Goal: Information Seeking & Learning: Check status

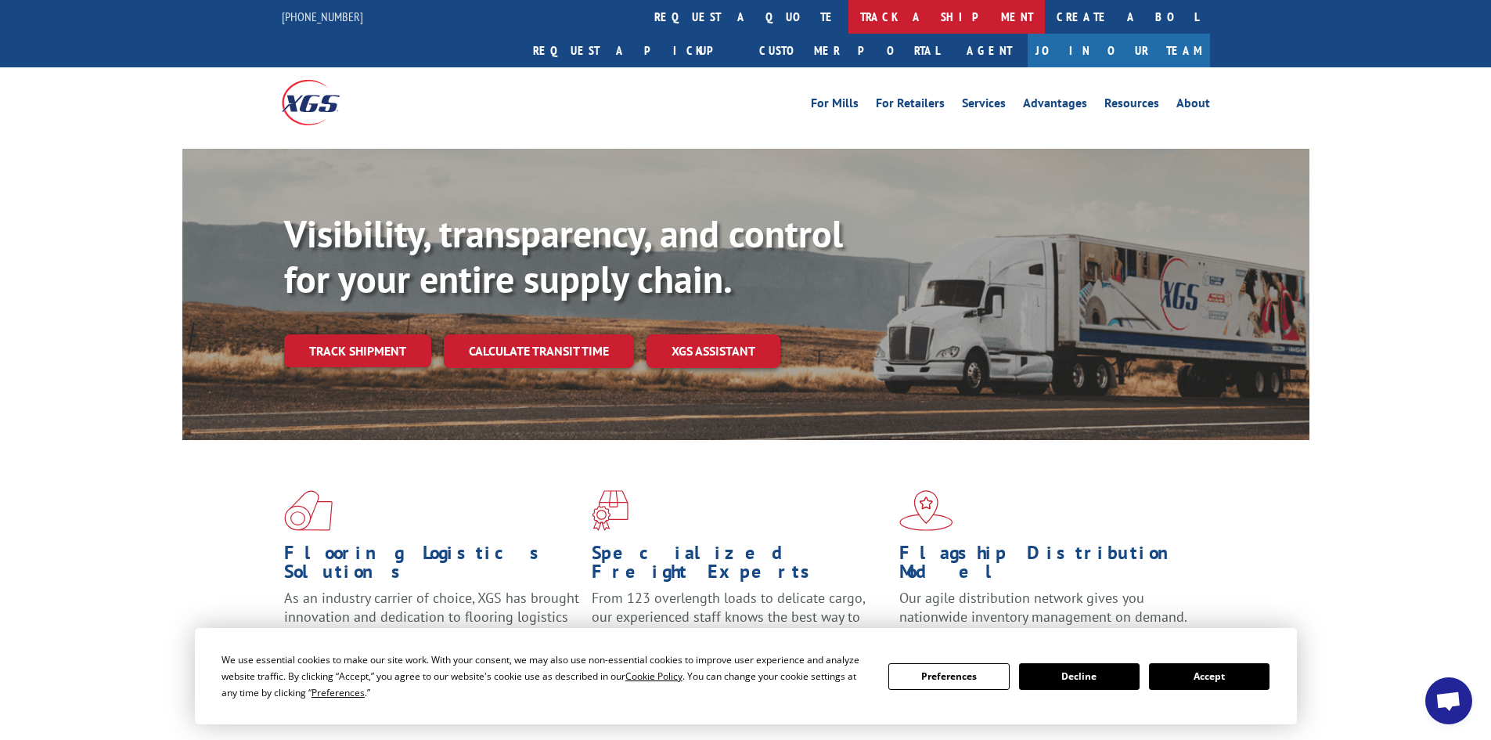
click at [848, 18] on link "track a shipment" at bounding box center [946, 17] width 196 height 34
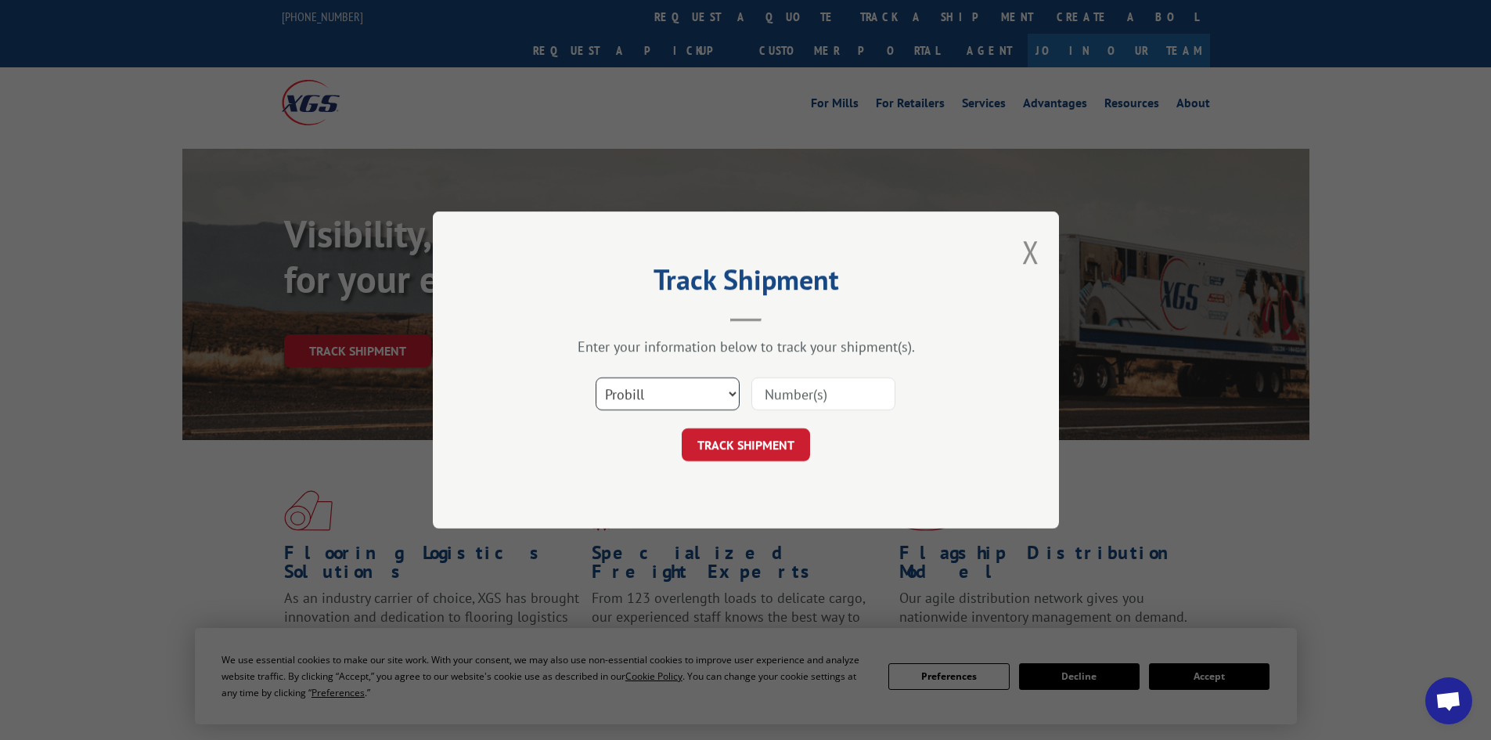
click at [667, 384] on select "Select category... Probill BOL PO" at bounding box center [668, 393] width 144 height 33
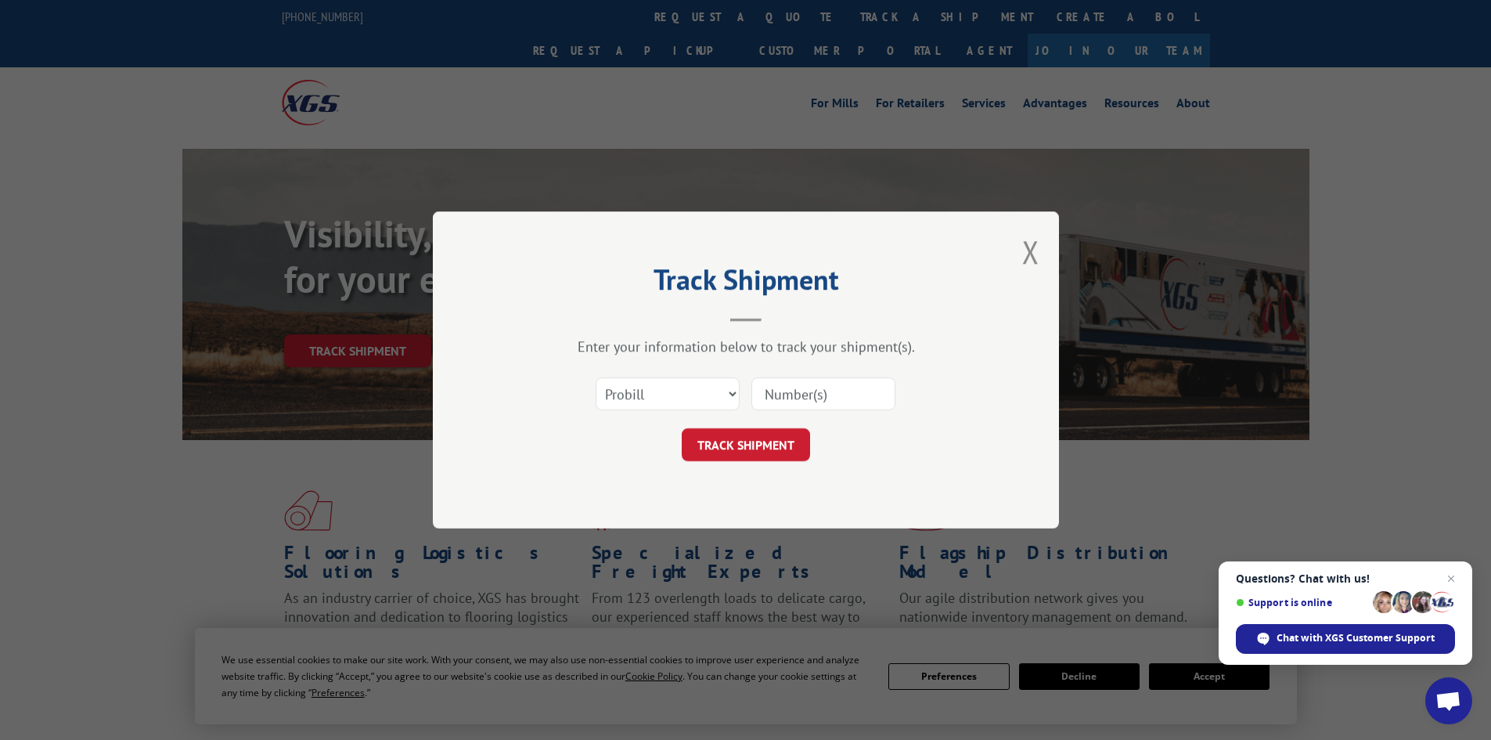
click at [827, 394] on input at bounding box center [823, 393] width 144 height 33
paste input "0368817107"
type input "0368817107"
click at [693, 450] on button "TRACK SHIPMENT" at bounding box center [746, 444] width 128 height 33
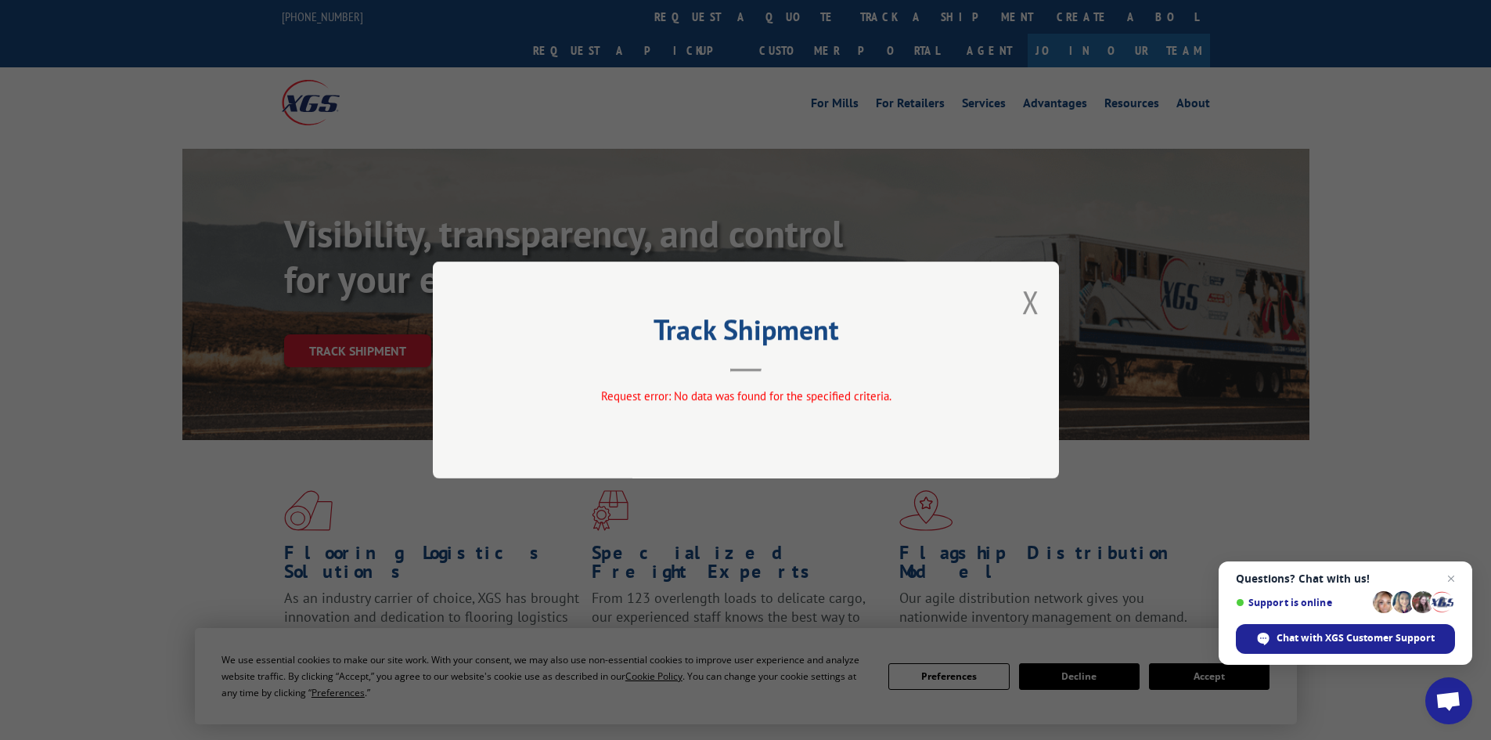
click at [1042, 318] on div "Track Shipment Request error: No data was found for the specified criteria." at bounding box center [746, 369] width 626 height 217
click at [1034, 305] on button "Close modal" at bounding box center [1030, 301] width 17 height 41
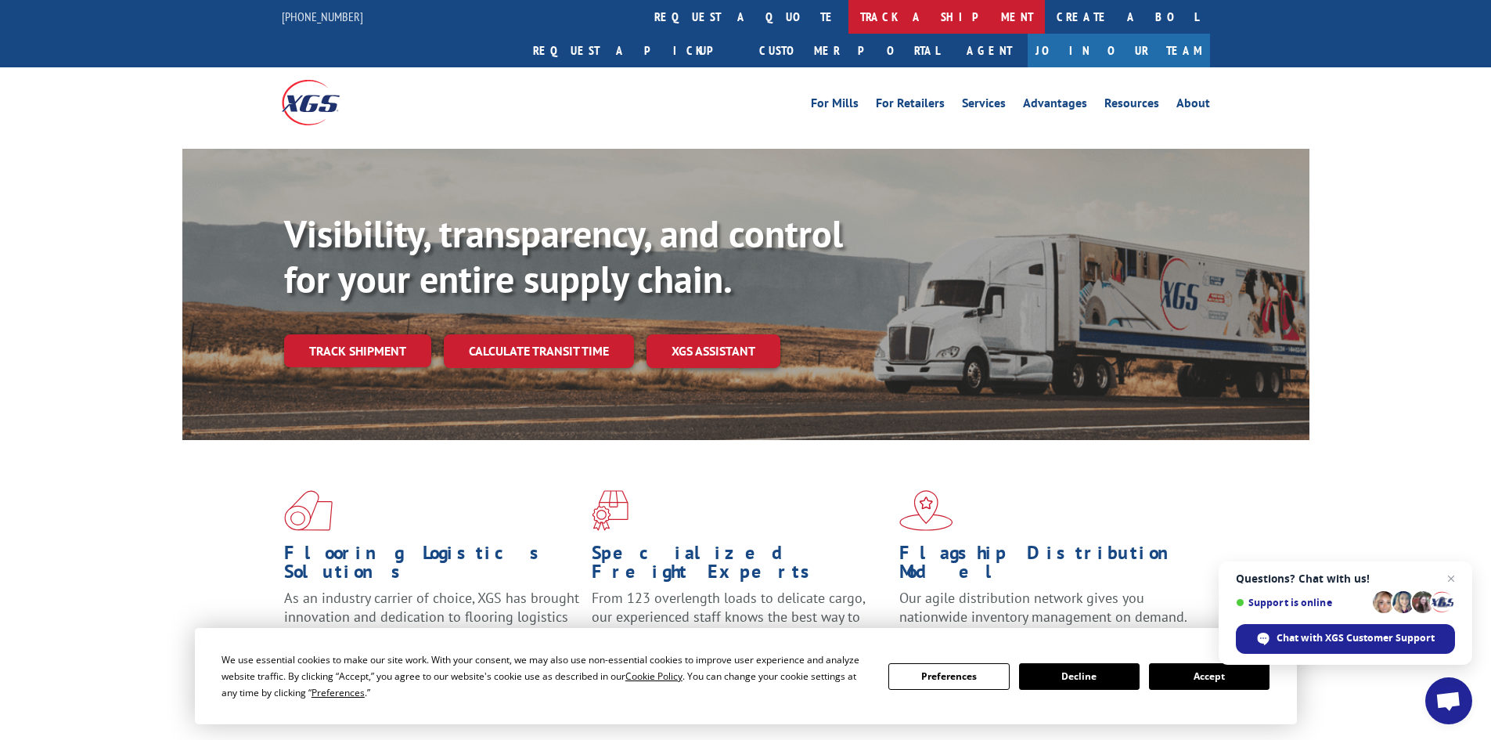
click at [848, 9] on link "track a shipment" at bounding box center [946, 17] width 196 height 34
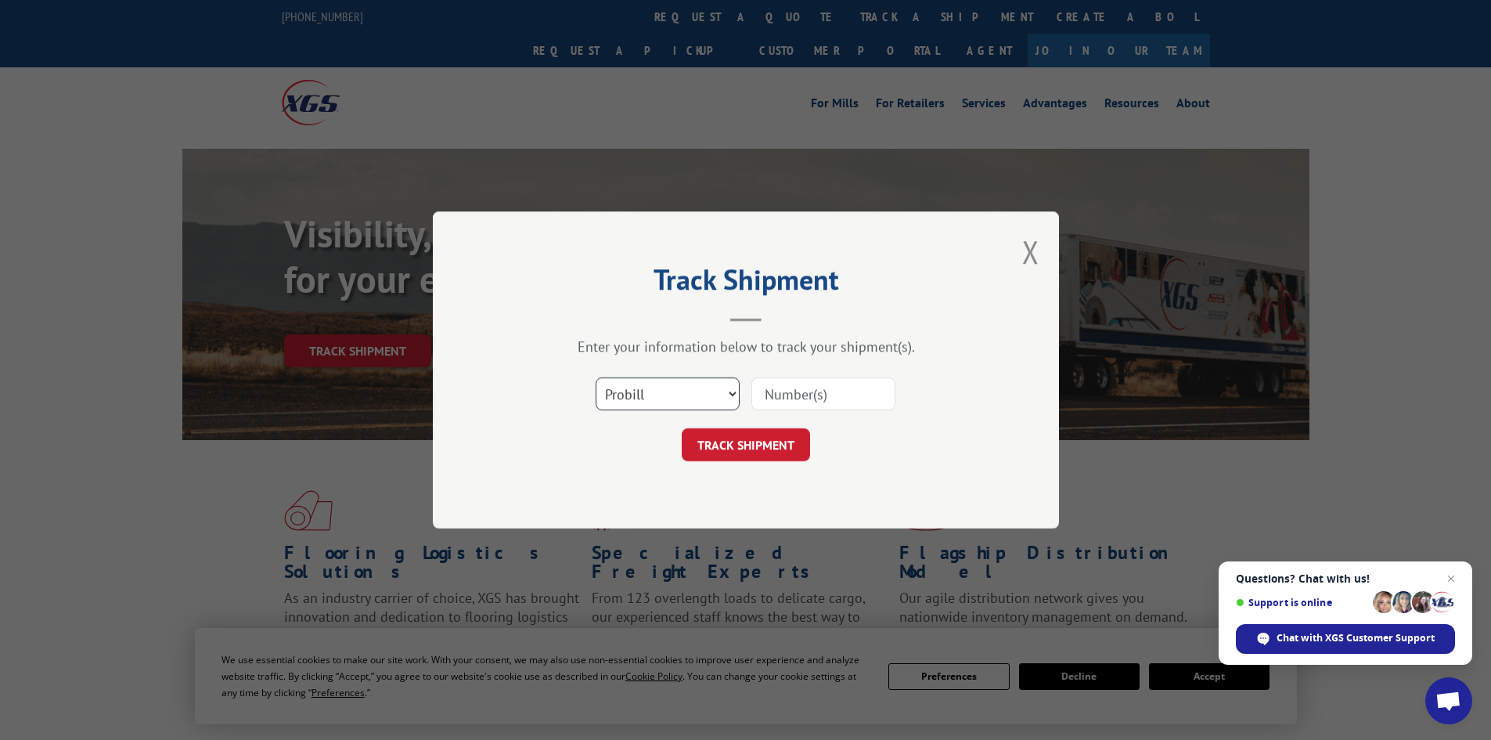
click at [626, 394] on select "Select category... Probill BOL PO" at bounding box center [668, 393] width 144 height 33
select select "bol"
click at [596, 377] on select "Select category... Probill BOL PO" at bounding box center [668, 393] width 144 height 33
click at [863, 381] on input at bounding box center [823, 393] width 144 height 33
paste input "0368817107"
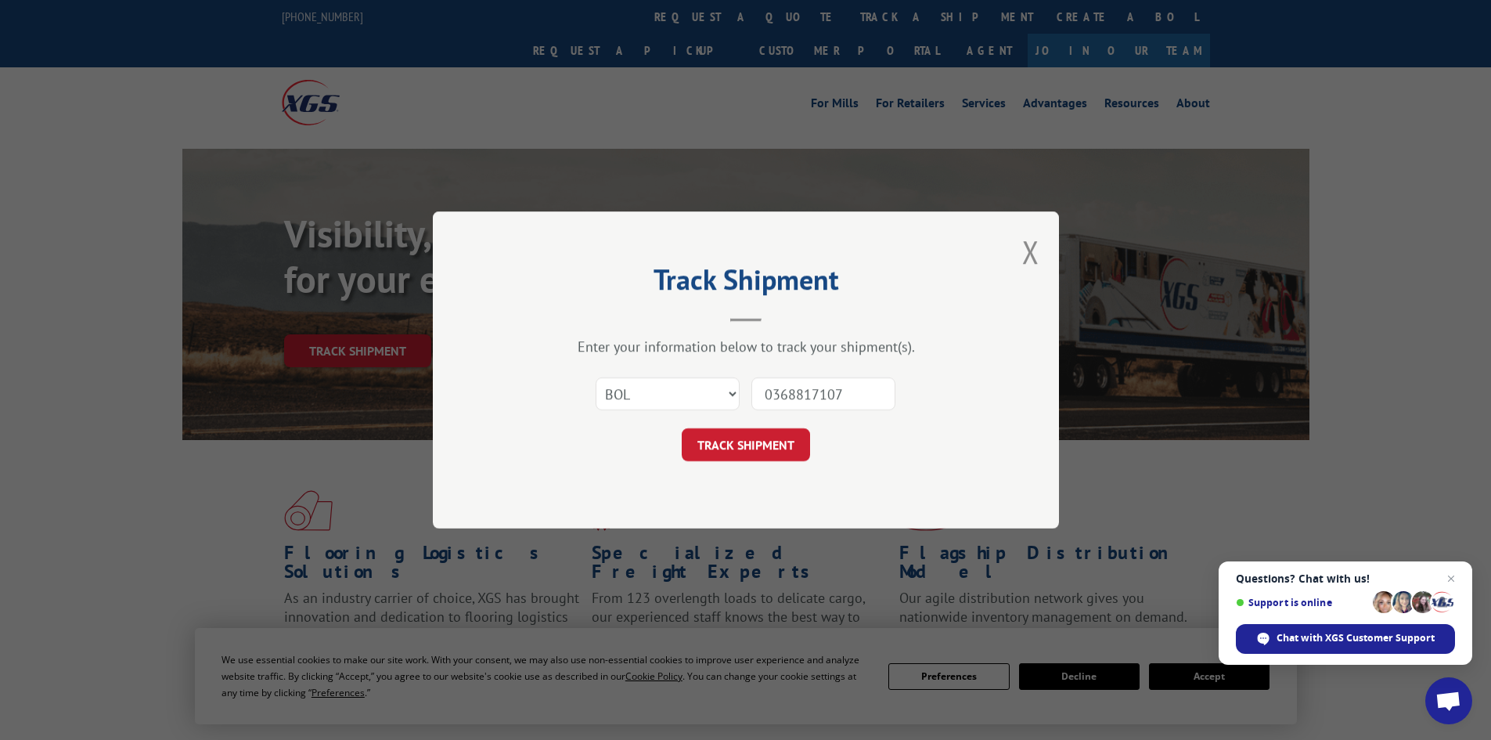
type input "0368817107"
click at [805, 425] on form "Select category... Probill BOL PO 0368817107 TRACK SHIPMENT" at bounding box center [746, 414] width 470 height 93
click at [800, 434] on button "TRACK SHIPMENT" at bounding box center [746, 444] width 128 height 33
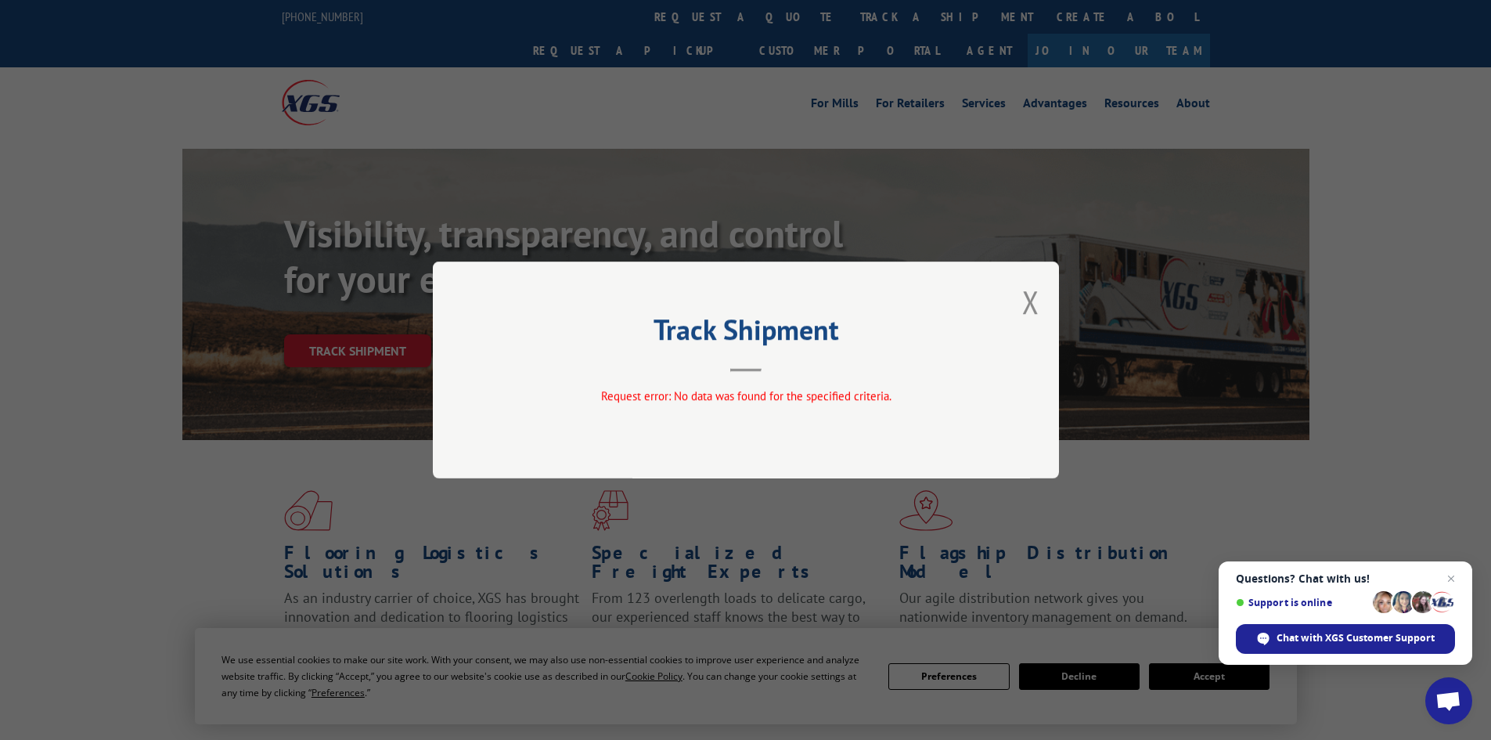
click at [1018, 297] on div "Track Shipment Request error: No data was found for the specified criteria." at bounding box center [746, 369] width 626 height 217
click at [1021, 297] on div "Track Shipment Request error: No data was found for the specified criteria." at bounding box center [746, 369] width 626 height 217
click at [1020, 302] on div "Track Shipment Request error: No data was found for the specified criteria." at bounding box center [746, 369] width 626 height 217
click at [1036, 305] on button "Close modal" at bounding box center [1030, 301] width 17 height 41
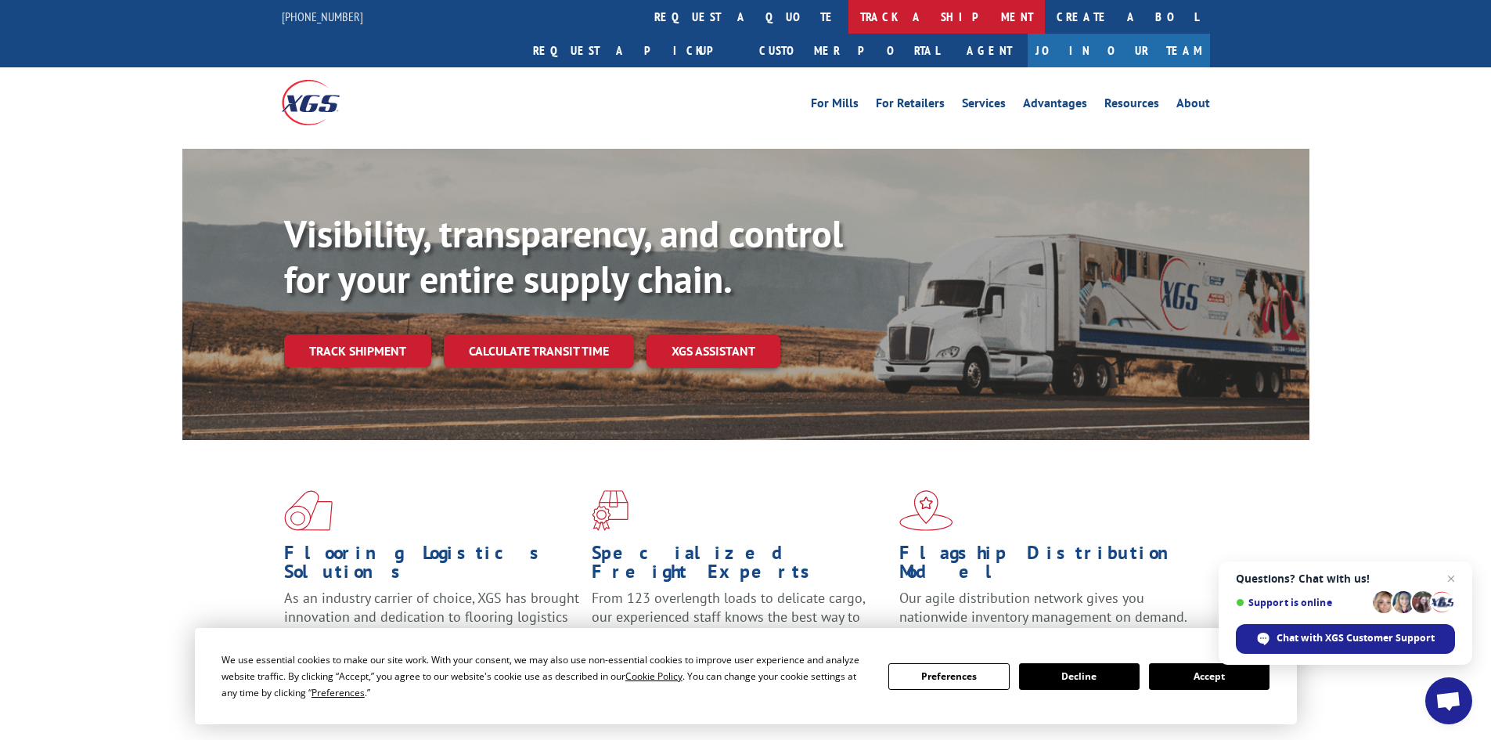
click at [848, 24] on link "track a shipment" at bounding box center [946, 17] width 196 height 34
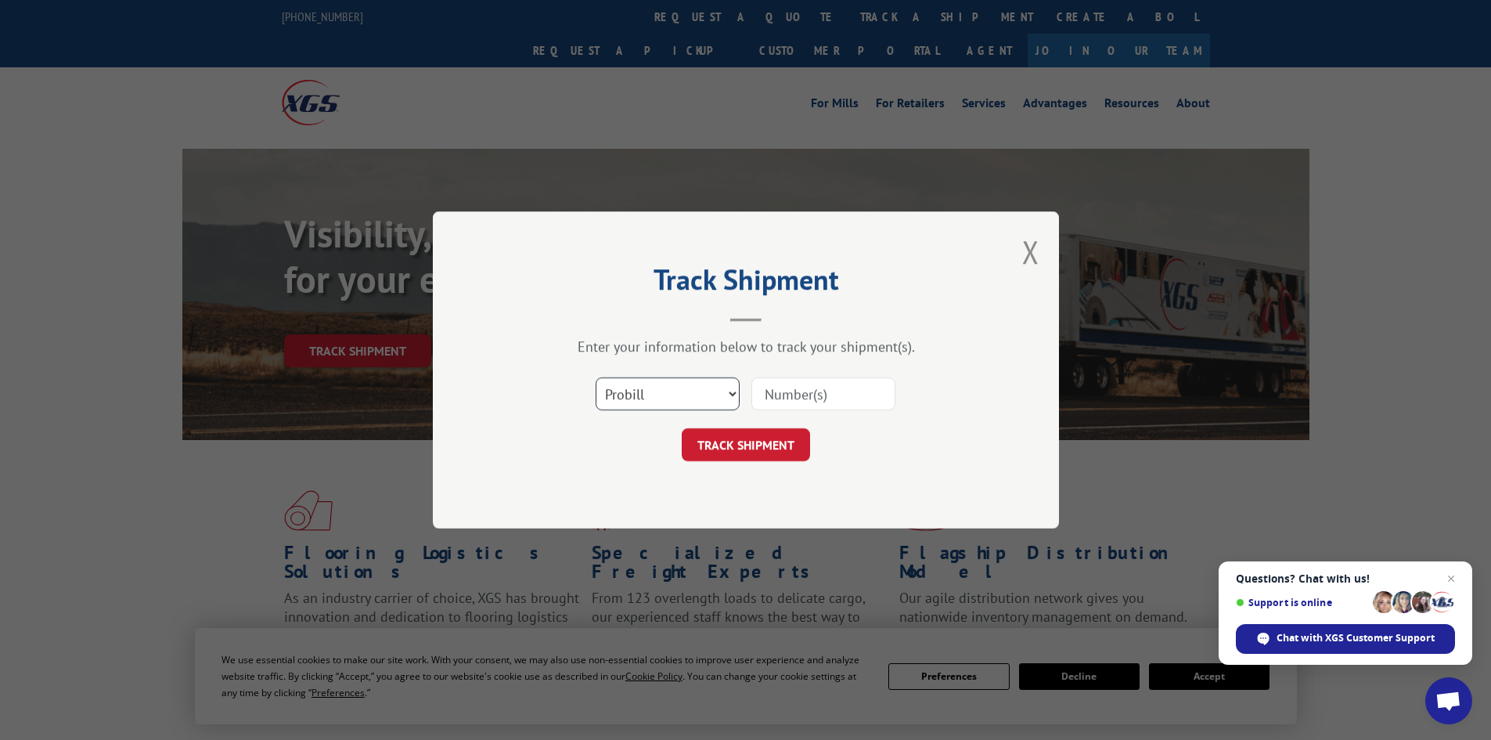
drag, startPoint x: 666, startPoint y: 384, endPoint x: 664, endPoint y: 395, distance: 11.2
click at [666, 384] on select "Select category... Probill BOL PO" at bounding box center [668, 393] width 144 height 33
select select "po"
click at [596, 377] on select "Select category... Probill BOL PO" at bounding box center [668, 393] width 144 height 33
click at [784, 396] on input at bounding box center [823, 393] width 144 height 33
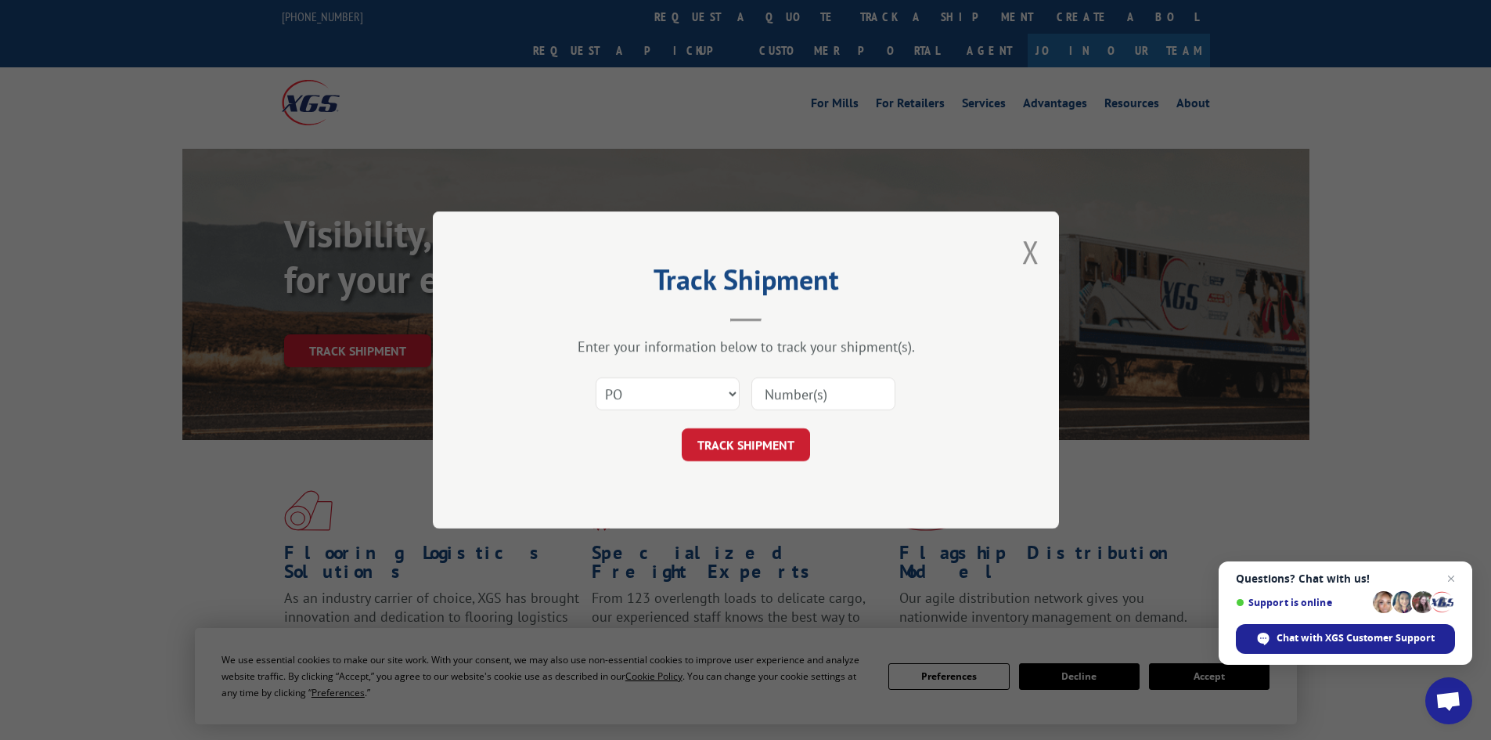
paste input "0368817107"
type input "0368817107"
click at [776, 460] on button "TRACK SHIPMENT" at bounding box center [746, 444] width 128 height 33
